Goal: Information Seeking & Learning: Check status

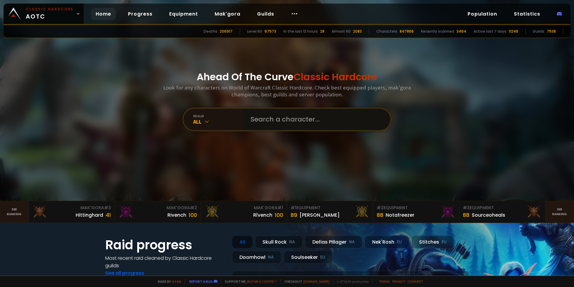
click at [301, 114] on input "text" at bounding box center [315, 120] width 136 height 22
paste input "donkofpuncho"
type input "donkofpuncho"
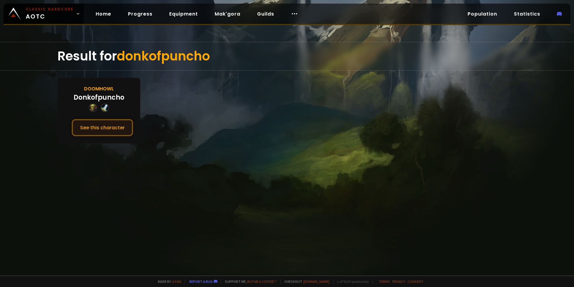
click at [120, 135] on button "See this character" at bounding box center [102, 127] width 61 height 17
click at [116, 122] on button "See this character" at bounding box center [102, 127] width 61 height 17
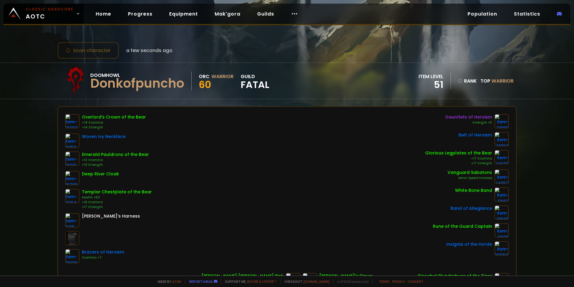
scroll to position [60, 0]
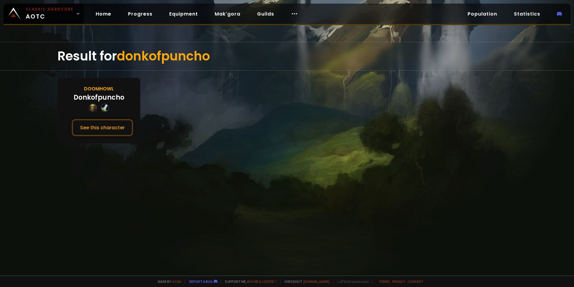
drag, startPoint x: 159, startPoint y: 106, endPoint x: 172, endPoint y: 102, distance: 13.7
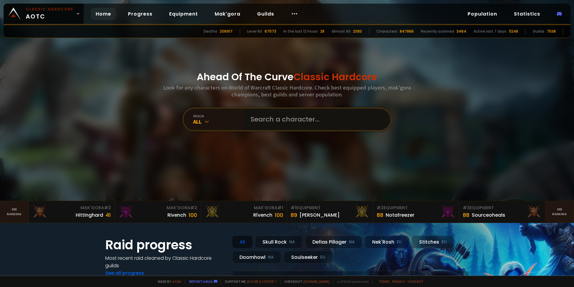
click at [283, 120] on input "text" at bounding box center [315, 120] width 136 height 22
paste input "donkofpuncho"
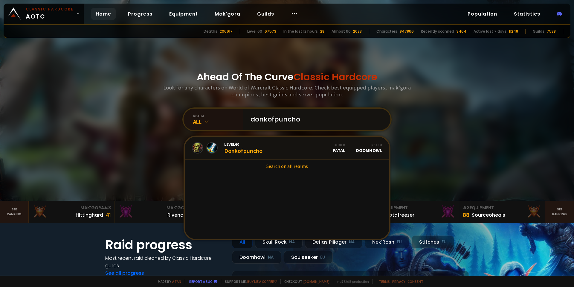
drag, startPoint x: 288, startPoint y: 115, endPoint x: 170, endPoint y: 113, distance: 118.8
click at [170, 113] on div "Ahead Of The Curve Classic Hardcore Look for any characters on World of Warcraf…" at bounding box center [287, 100] width 360 height 201
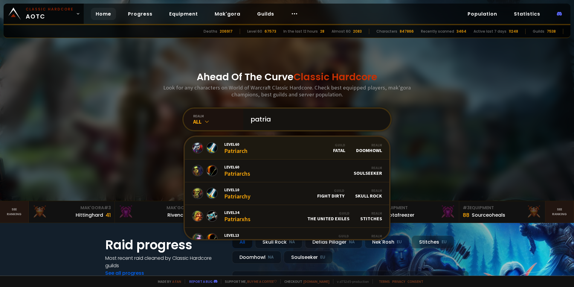
type input "patria"
click at [266, 145] on link "Level 60 Patriarch Guild Fatal Realm Doomhowl" at bounding box center [287, 148] width 205 height 23
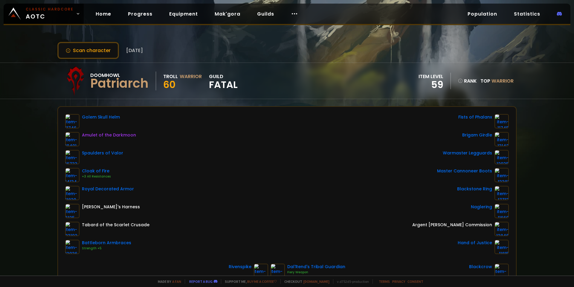
scroll to position [30, 0]
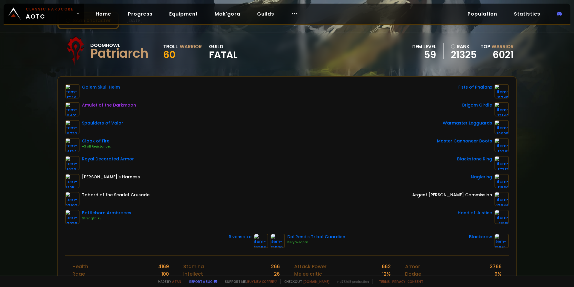
drag, startPoint x: 297, startPoint y: 62, endPoint x: 233, endPoint y: 124, distance: 89.9
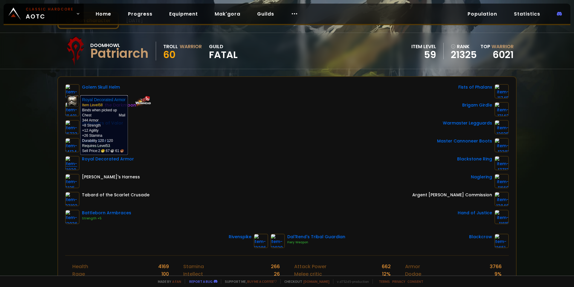
drag, startPoint x: 77, startPoint y: 128, endPoint x: 73, endPoint y: 162, distance: 34.3
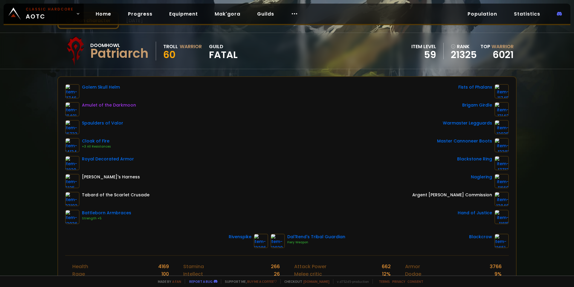
drag, startPoint x: 508, startPoint y: 139, endPoint x: 360, endPoint y: 75, distance: 161.0
